Goal: Contribute content

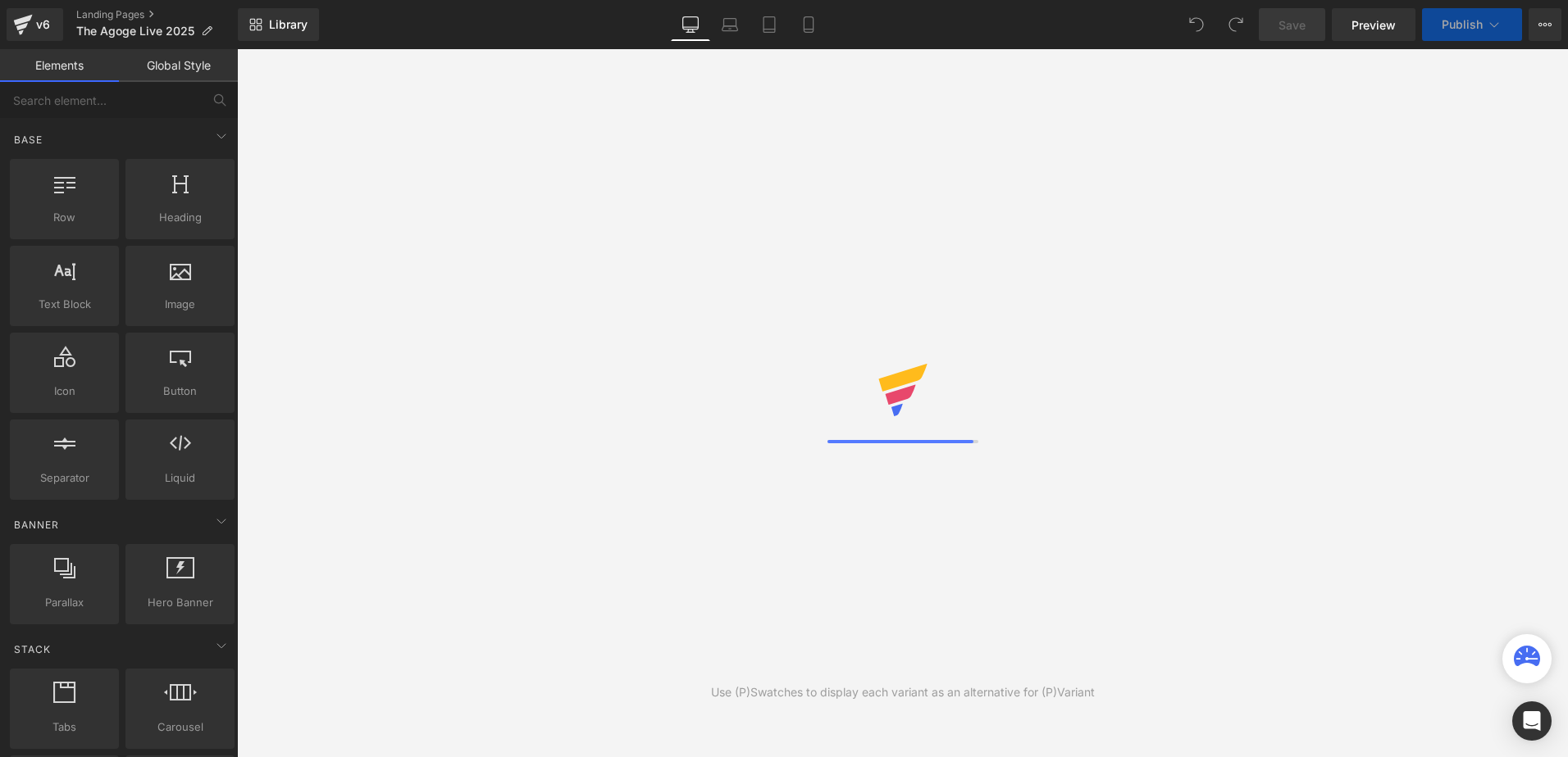
click at [963, 23] on div "Library Desktop Desktop Laptop Tablet Mobile Save Preview Publish Scheduled Vie…" at bounding box center [902, 24] width 1330 height 32
click at [960, 21] on div "Library Desktop Desktop Laptop Tablet Mobile Save Preview Publish Scheduled Vie…" at bounding box center [902, 24] width 1330 height 32
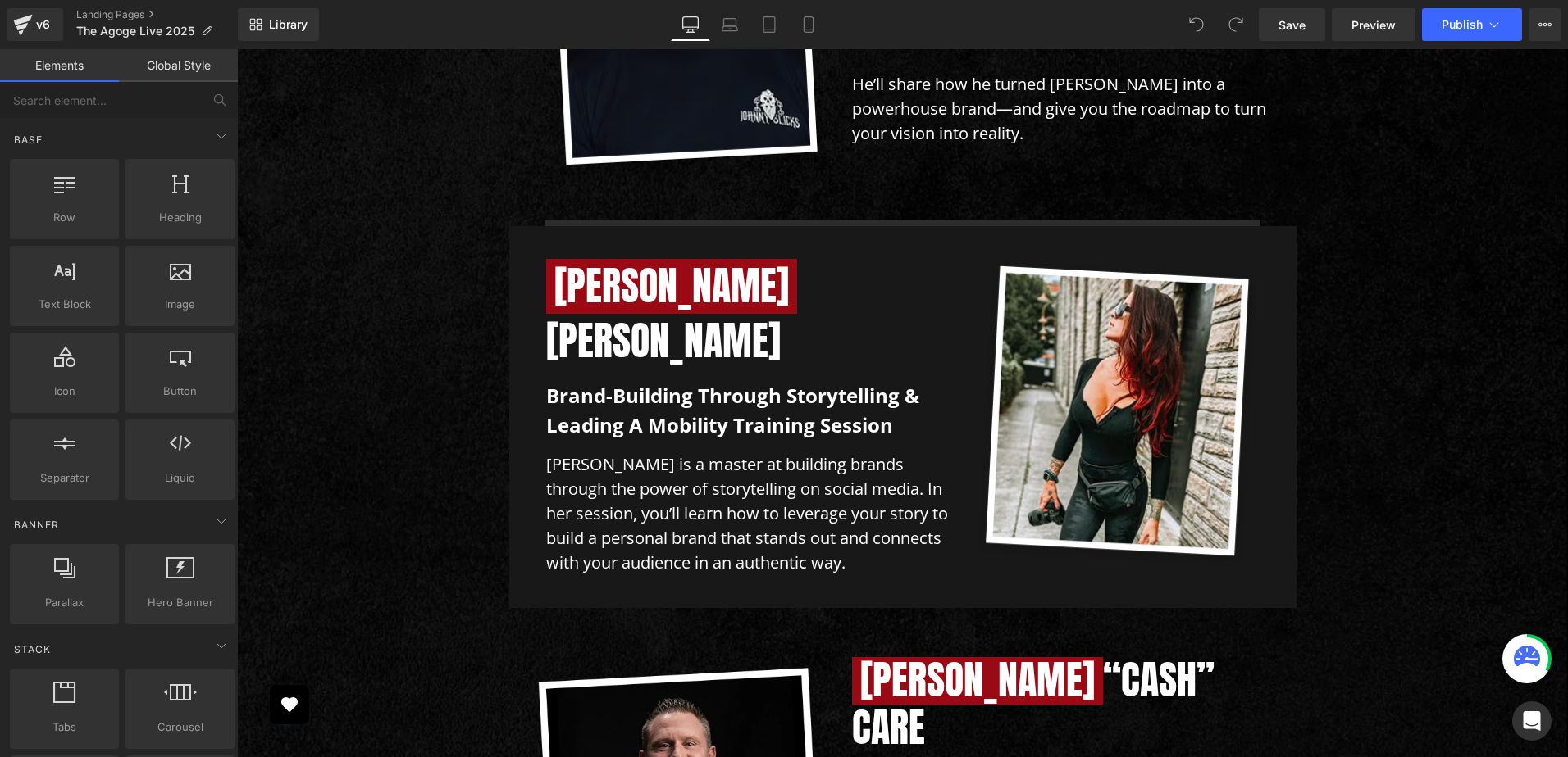
scroll to position [6485, 0]
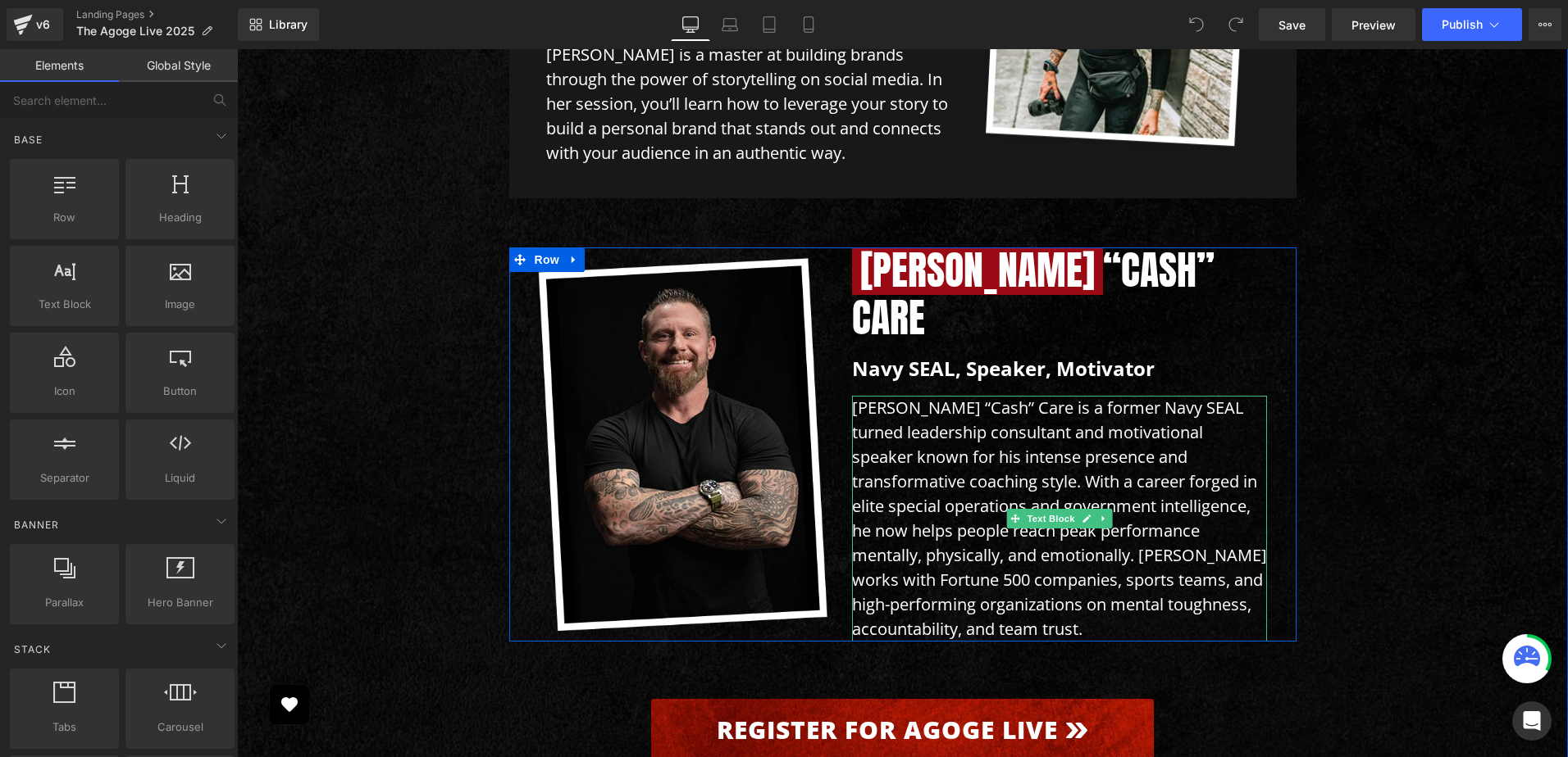
click at [939, 396] on p "[PERSON_NAME] “Cash” Care is a former Navy SEAL turned leadership consultant an…" at bounding box center [1060, 519] width 415 height 245
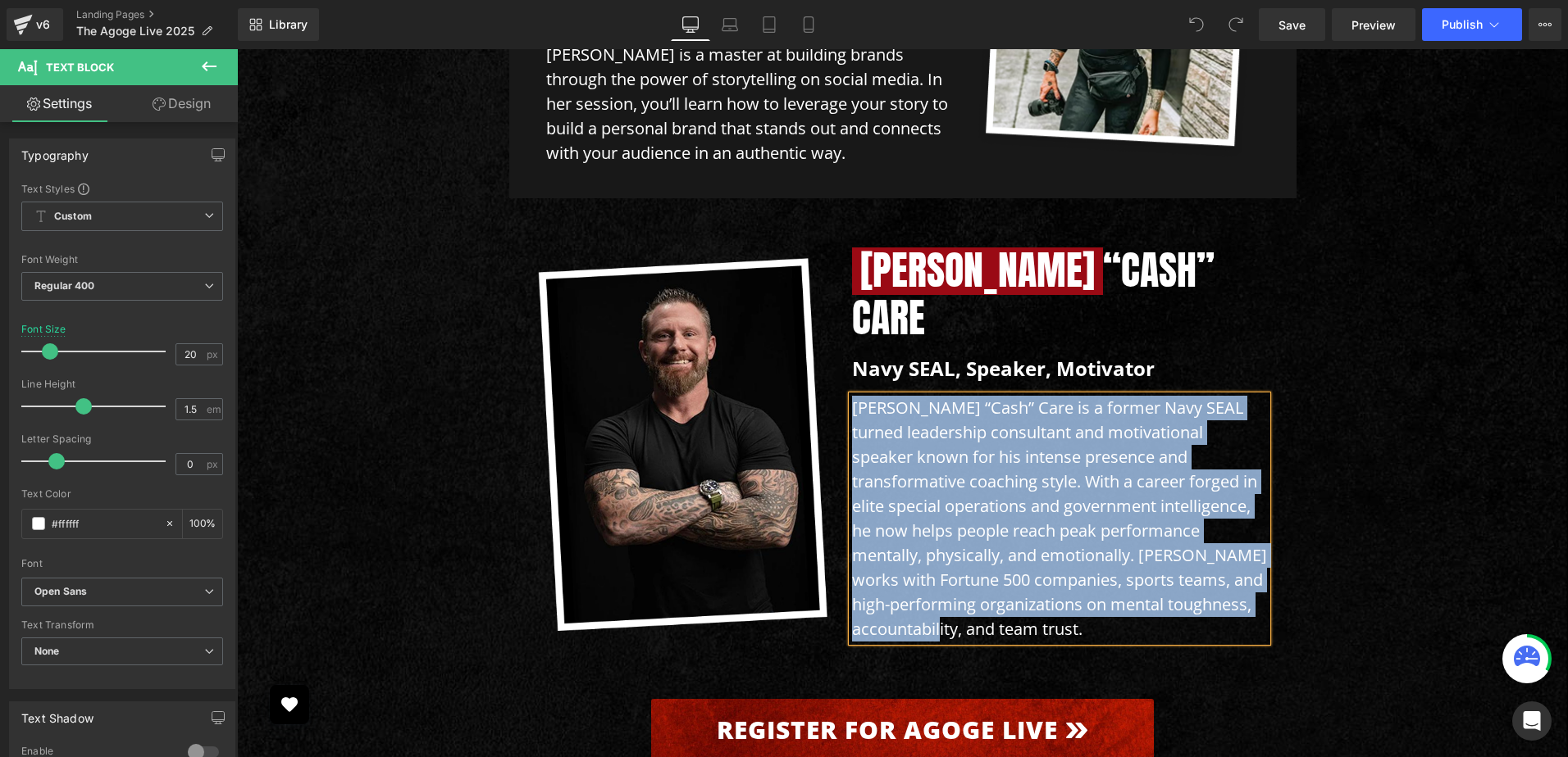
paste div
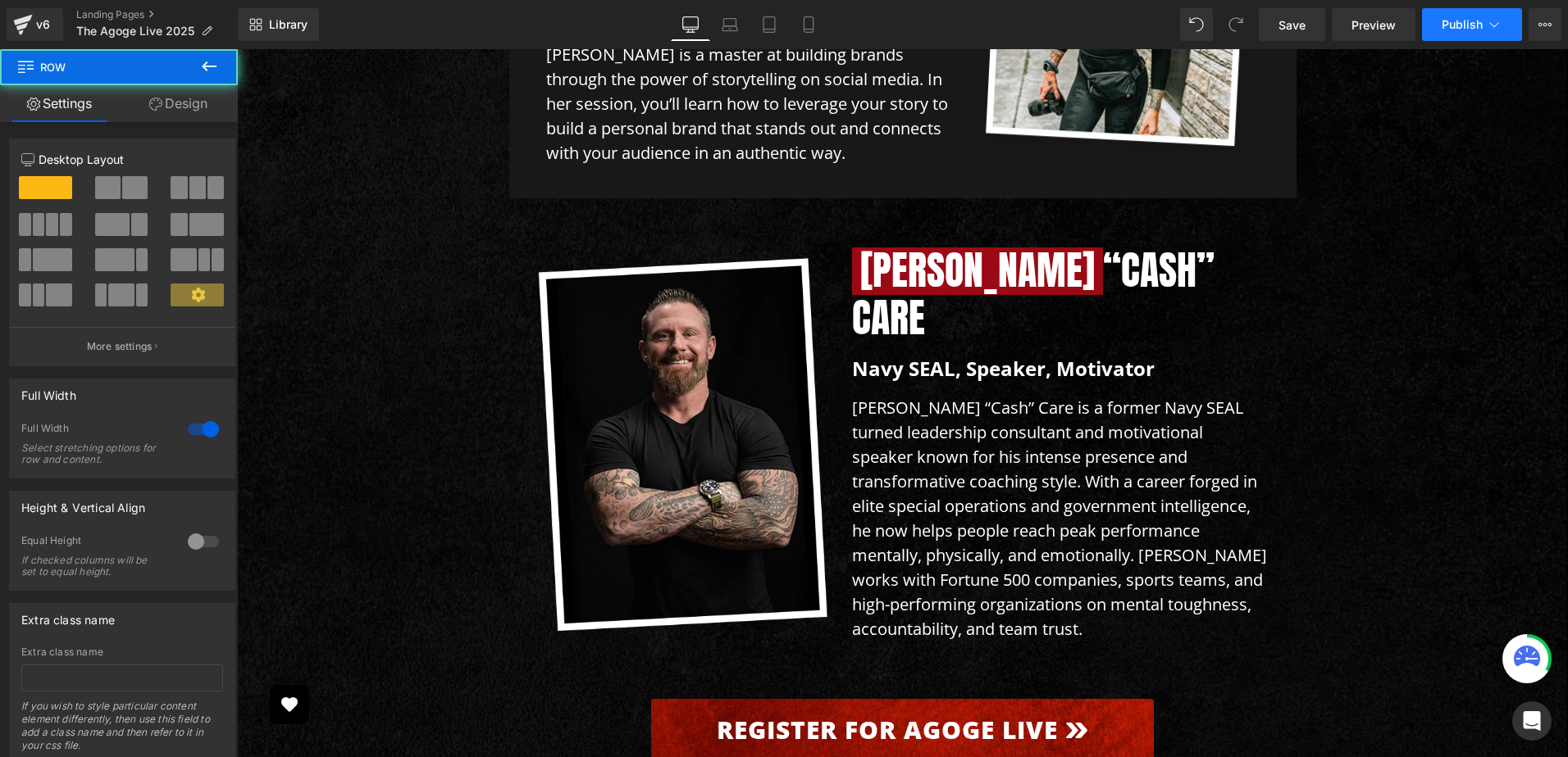
click at [1430, 19] on button "Publish" at bounding box center [1471, 24] width 100 height 32
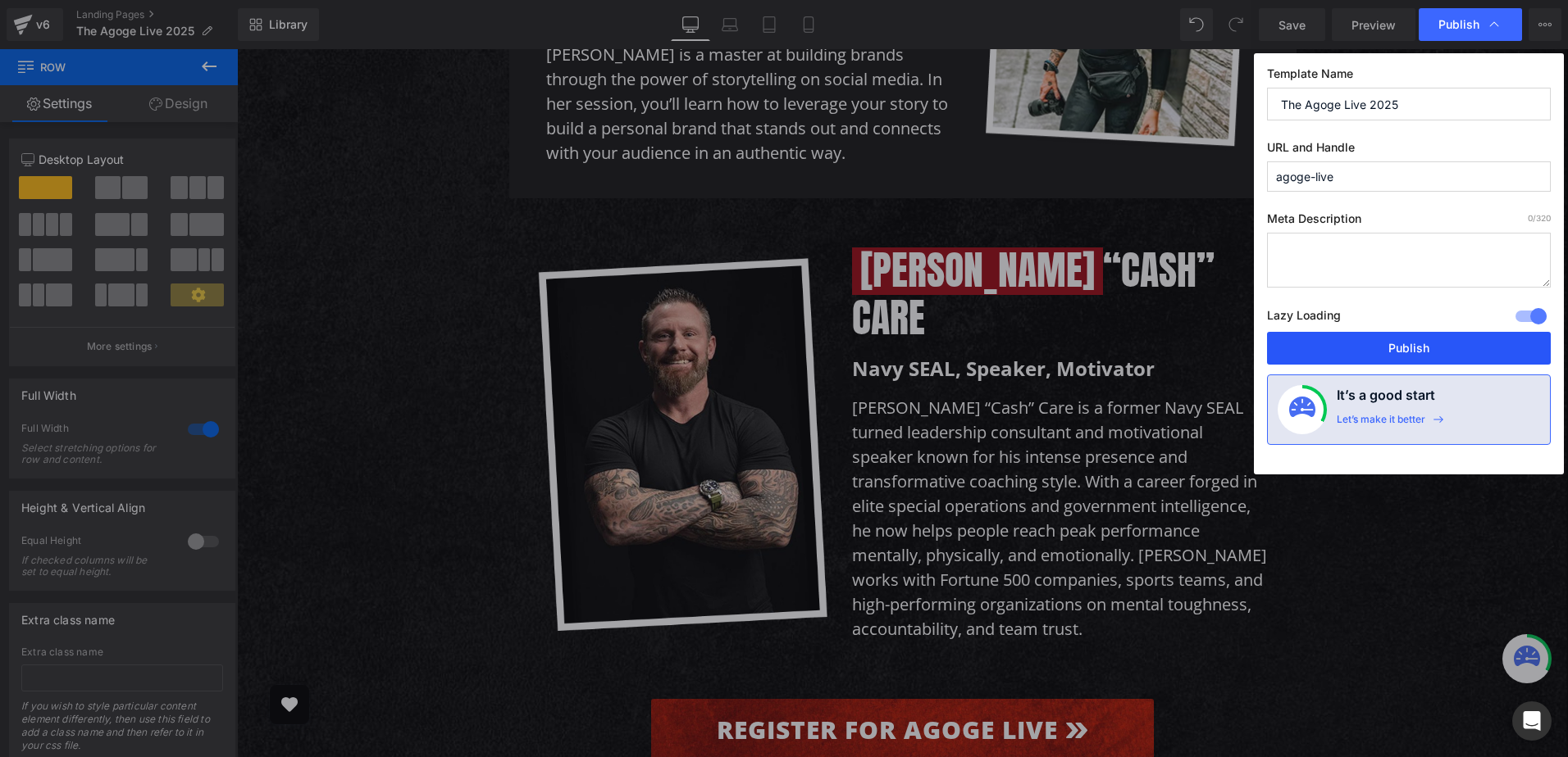
click at [1389, 336] on button "Publish" at bounding box center [1408, 348] width 283 height 32
